Goal: Entertainment & Leisure: Consume media (video, audio)

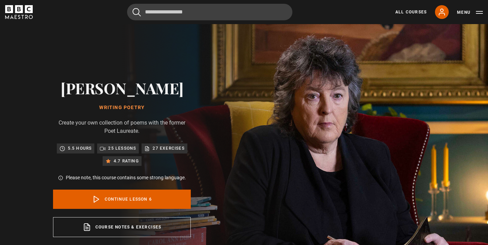
scroll to position [152, 0]
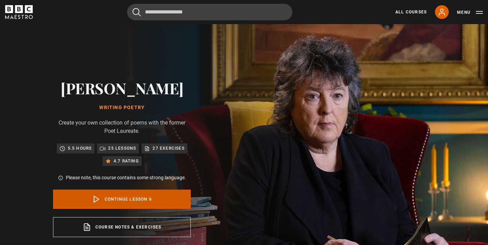
click at [134, 201] on link "Continue lesson 6" at bounding box center [122, 199] width 138 height 19
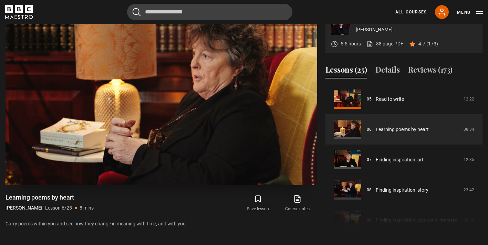
scroll to position [312, 0]
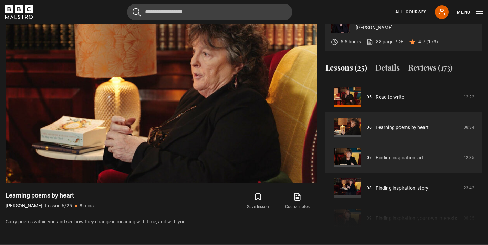
click at [404, 157] on link "Finding inspiration: art" at bounding box center [400, 157] width 48 height 7
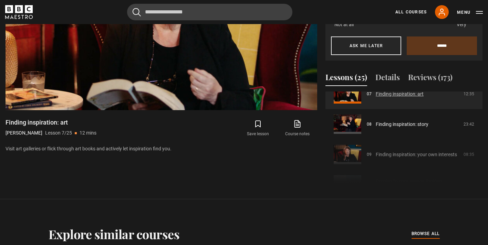
scroll to position [226, 0]
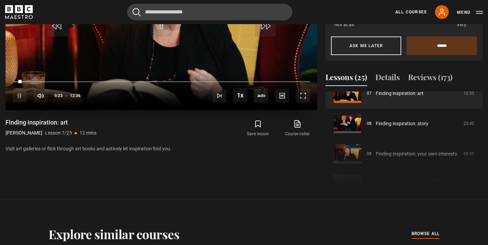
click at [163, 55] on video "Video Player" at bounding box center [162, 22] width 312 height 175
click at [157, 23] on header "Cancel Courses Previous courses Next courses Agatha Christie Writing 12 Related…" at bounding box center [244, 12] width 488 height 24
click at [158, 27] on span "Video Player" at bounding box center [161, 26] width 21 height 21
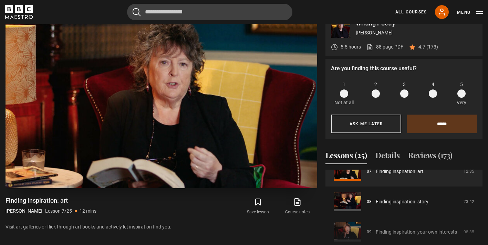
scroll to position [305, 0]
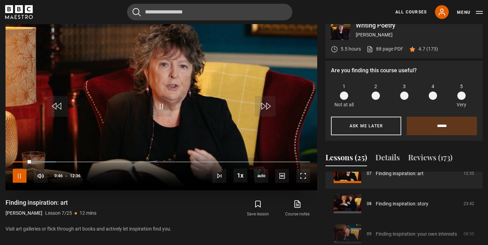
click at [19, 175] on span "Video Player" at bounding box center [20, 176] width 14 height 14
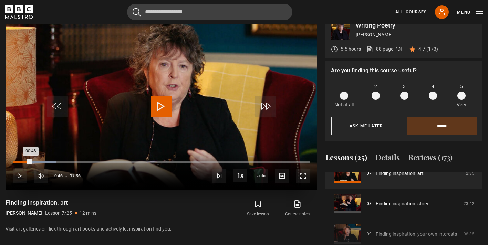
click at [25, 162] on div "00:46" at bounding box center [22, 162] width 19 height 2
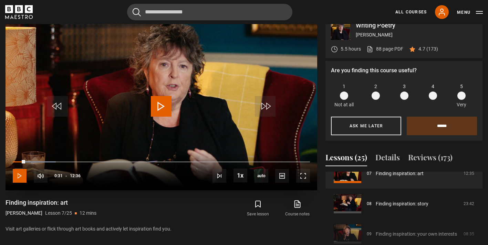
click at [20, 175] on span "Video Player" at bounding box center [20, 176] width 14 height 14
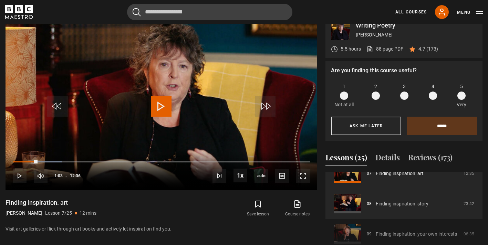
click at [385, 202] on link "Finding inspiration: story" at bounding box center [402, 204] width 53 height 7
click at [386, 205] on link "Finding inspiration: story" at bounding box center [402, 204] width 53 height 7
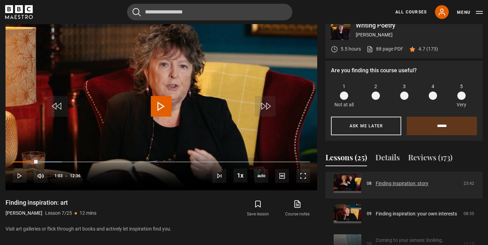
scroll to position [247, 0]
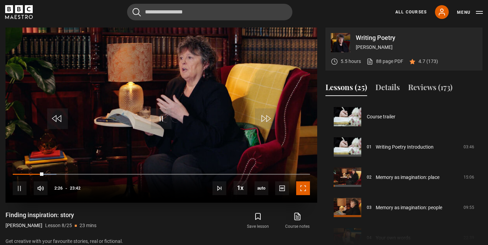
click at [302, 189] on span "Video Player" at bounding box center [303, 189] width 14 height 14
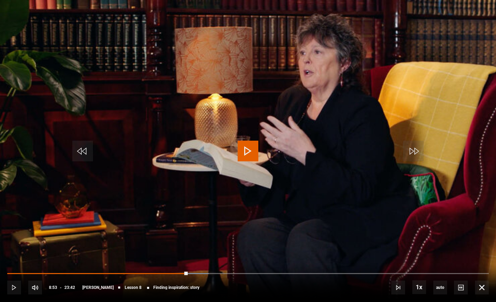
click at [247, 149] on span "Video Player" at bounding box center [248, 151] width 21 height 21
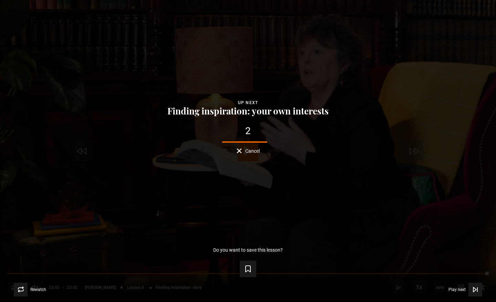
click at [252, 151] on span "Cancel" at bounding box center [252, 151] width 14 height 5
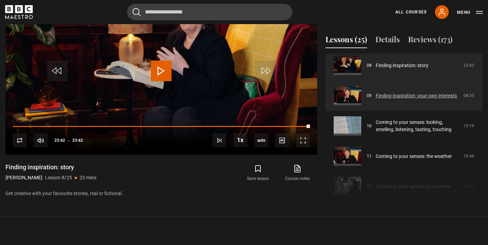
scroll to position [246, 0]
